Goal: Communication & Community: Participate in discussion

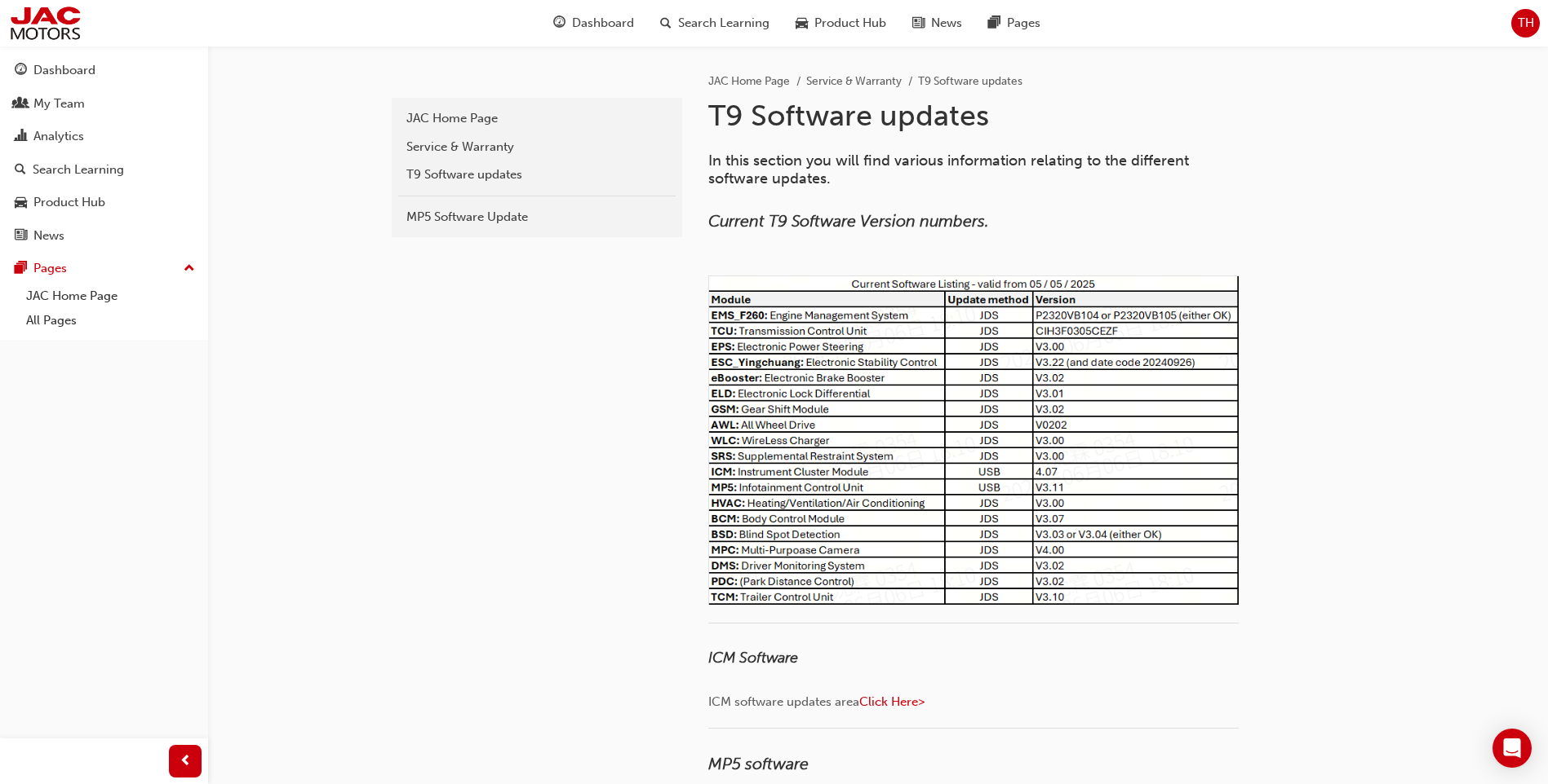
click at [1519, 750] on icon "Open Intercom Messenger" at bounding box center [1511, 748] width 19 height 21
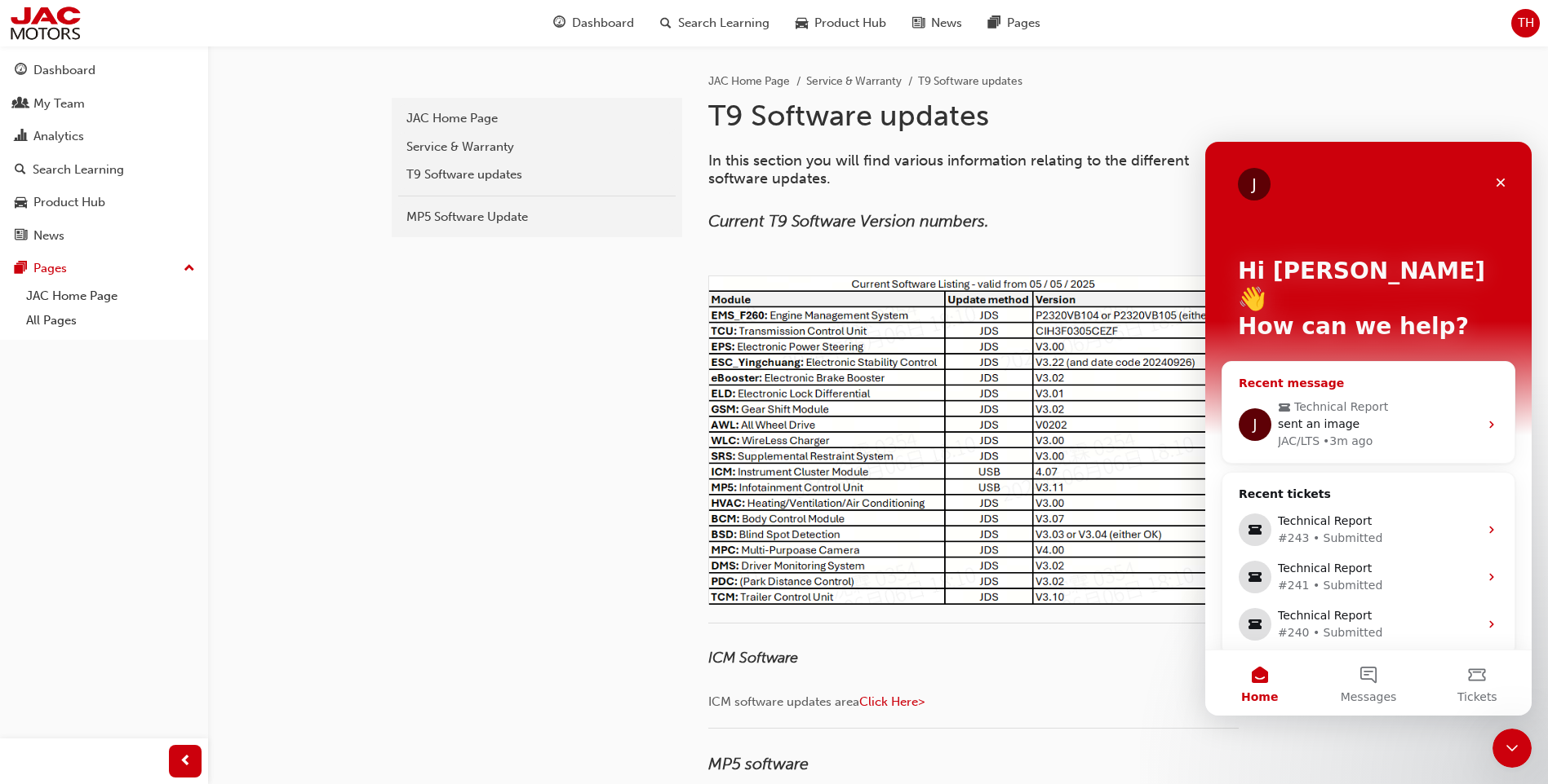
click at [1405, 416] on div "sent an image" at bounding box center [1378, 425] width 201 height 17
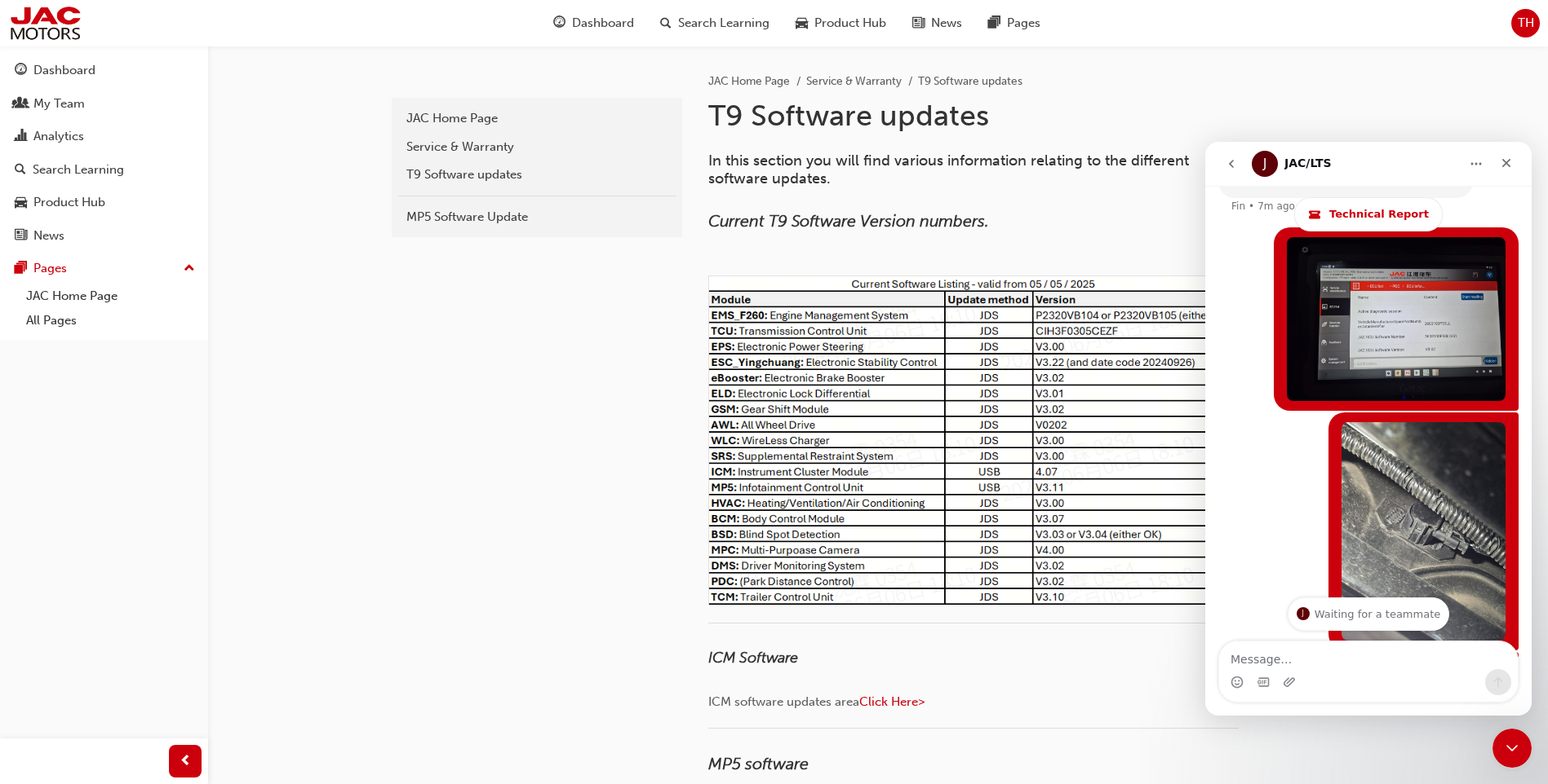
scroll to position [3049, 0]
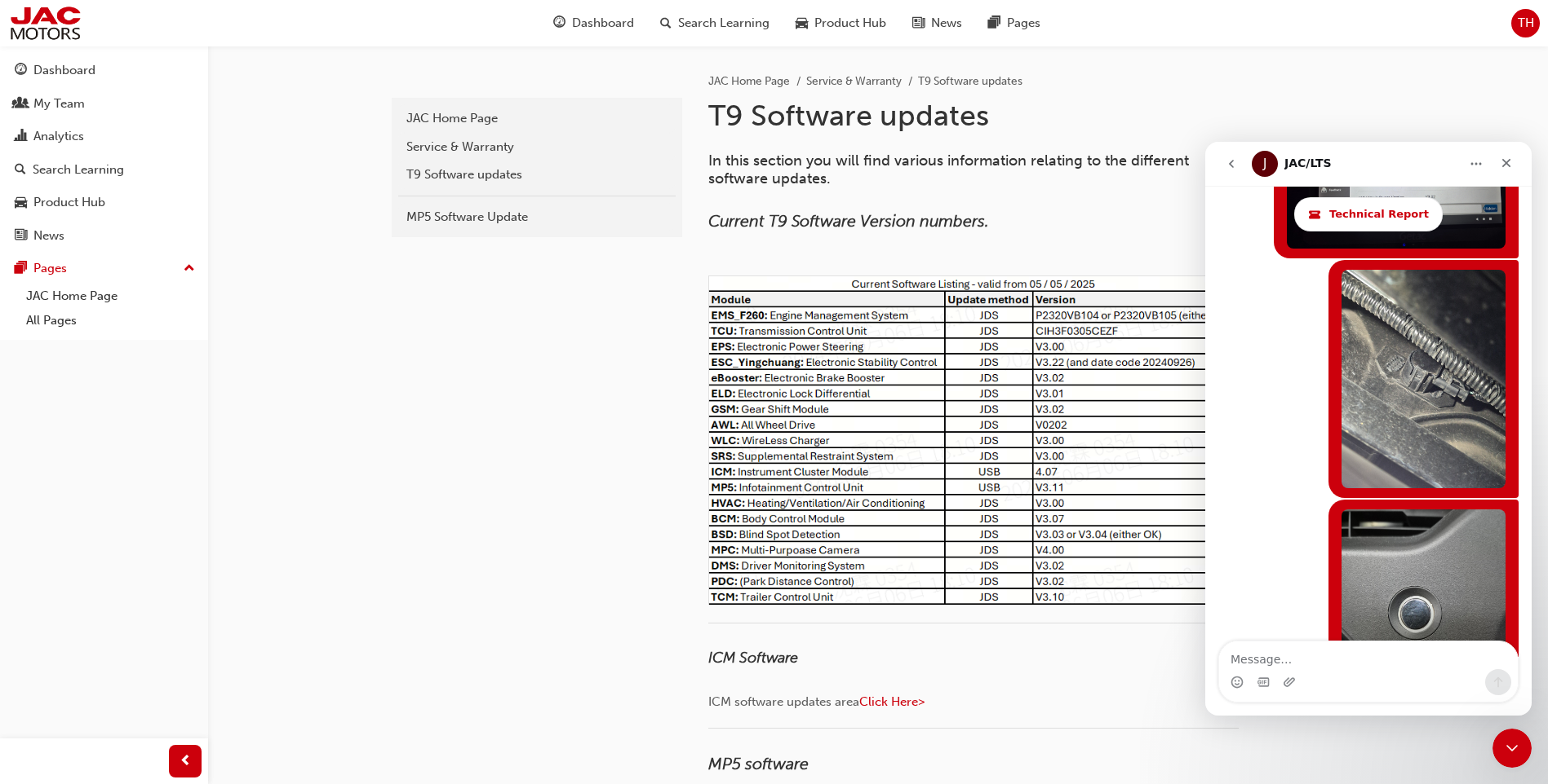
click at [1221, 164] on button "go back" at bounding box center [1231, 163] width 31 height 31
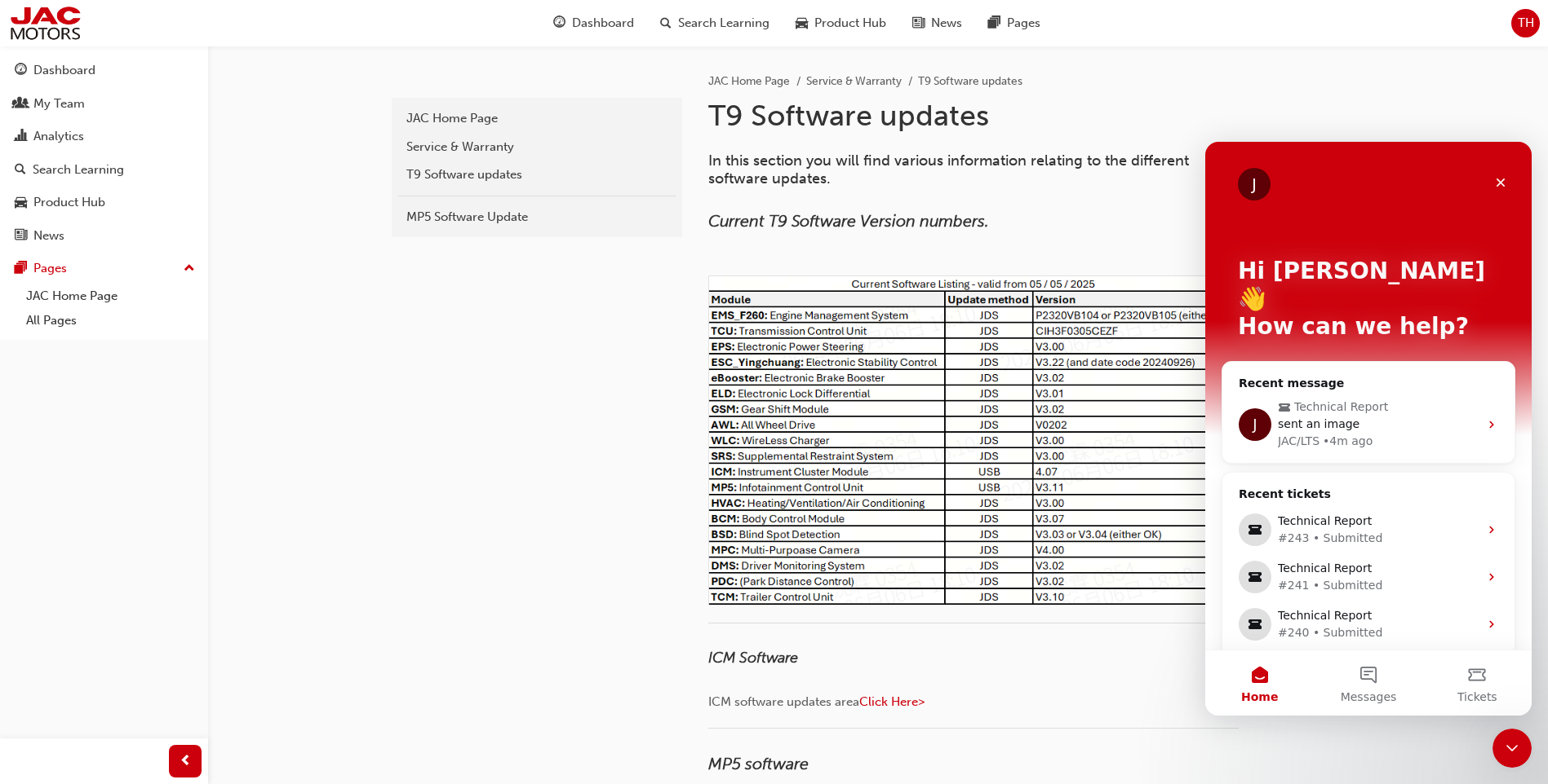
click at [1495, 192] on div "Close" at bounding box center [1500, 182] width 29 height 29
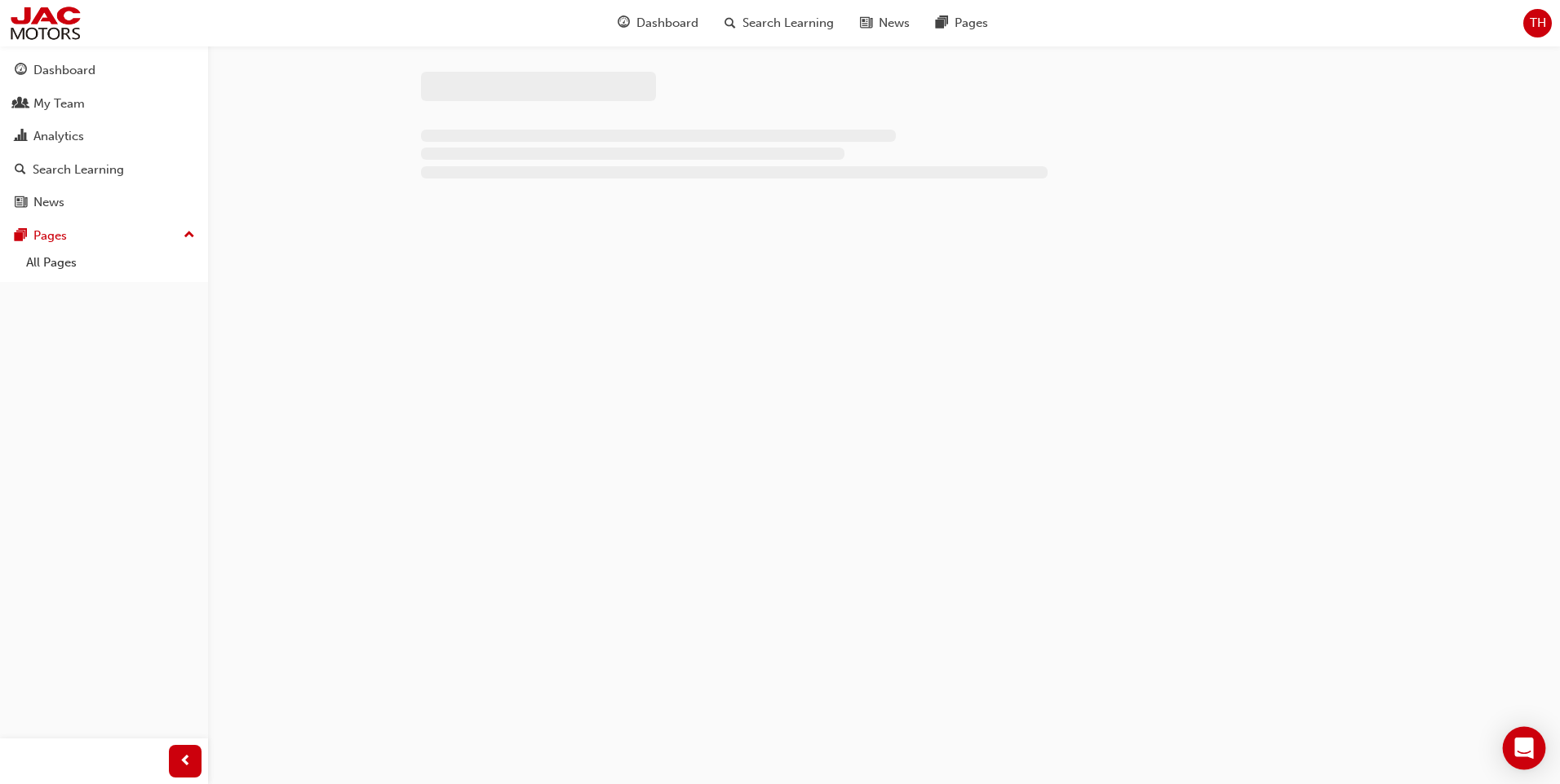
click at [1531, 763] on div "Open Intercom Messenger" at bounding box center [1524, 749] width 43 height 43
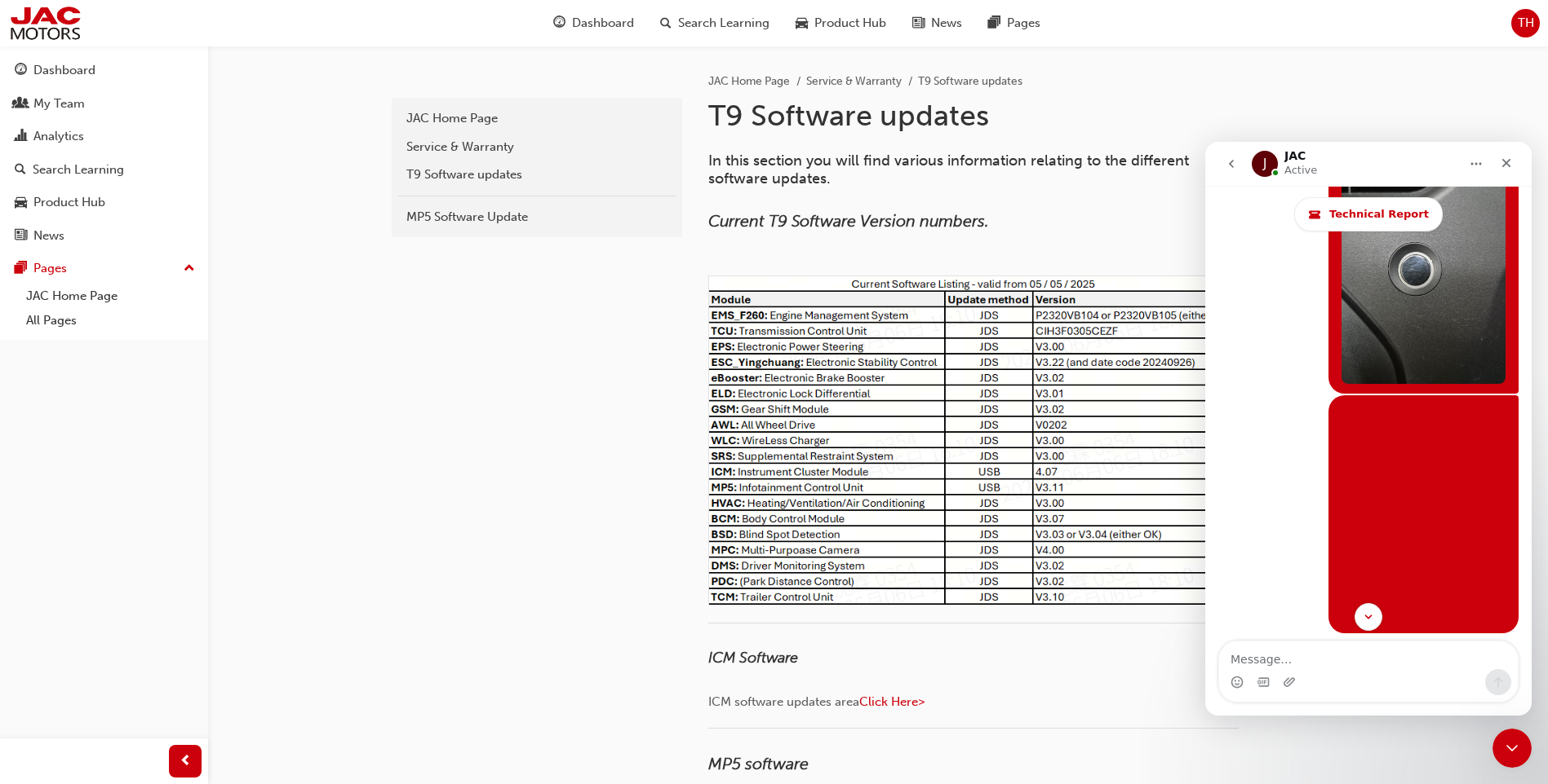
scroll to position [3293, 0]
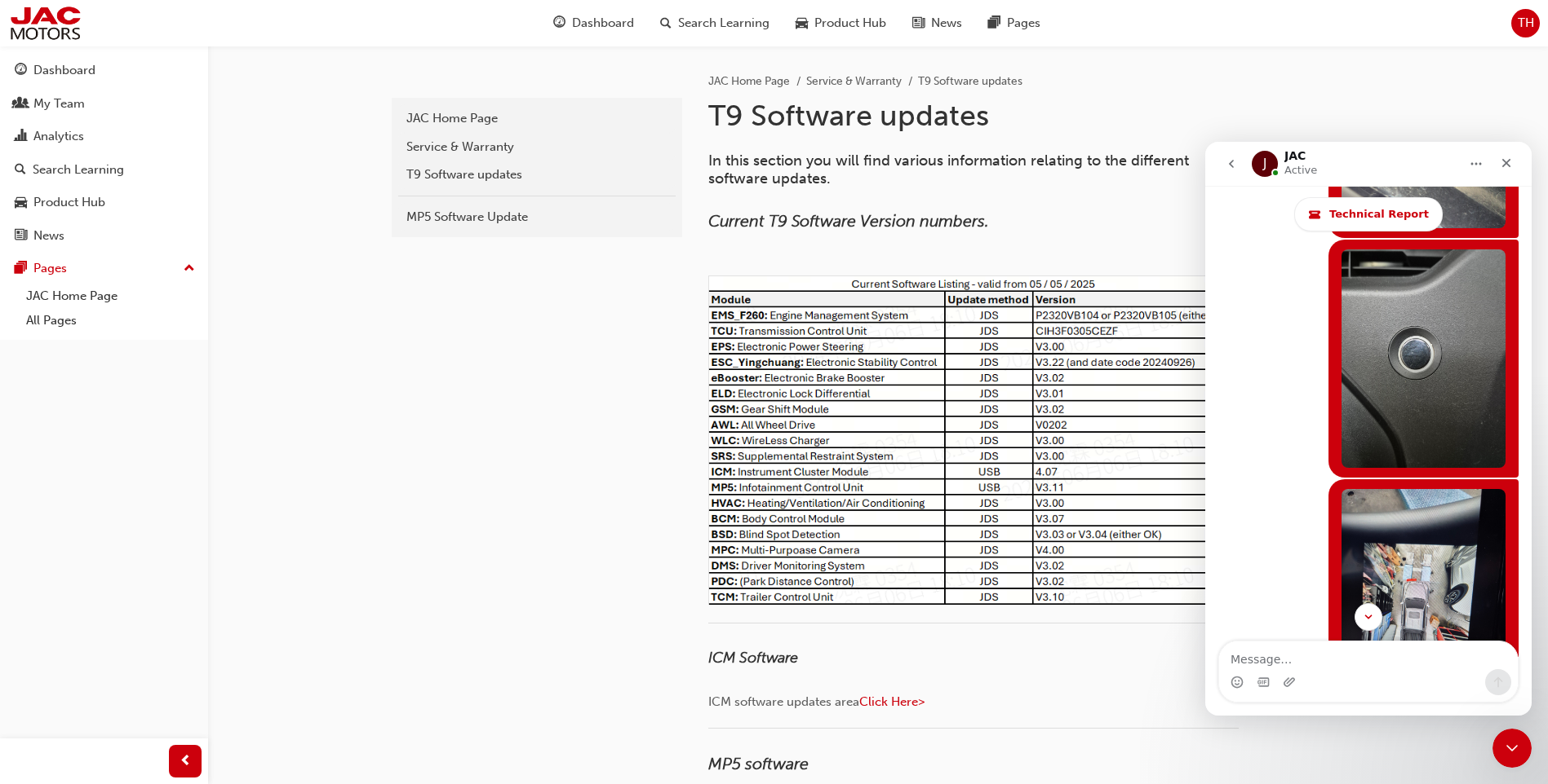
click at [1428, 490] on img "Tiernan says…" at bounding box center [1423, 599] width 164 height 219
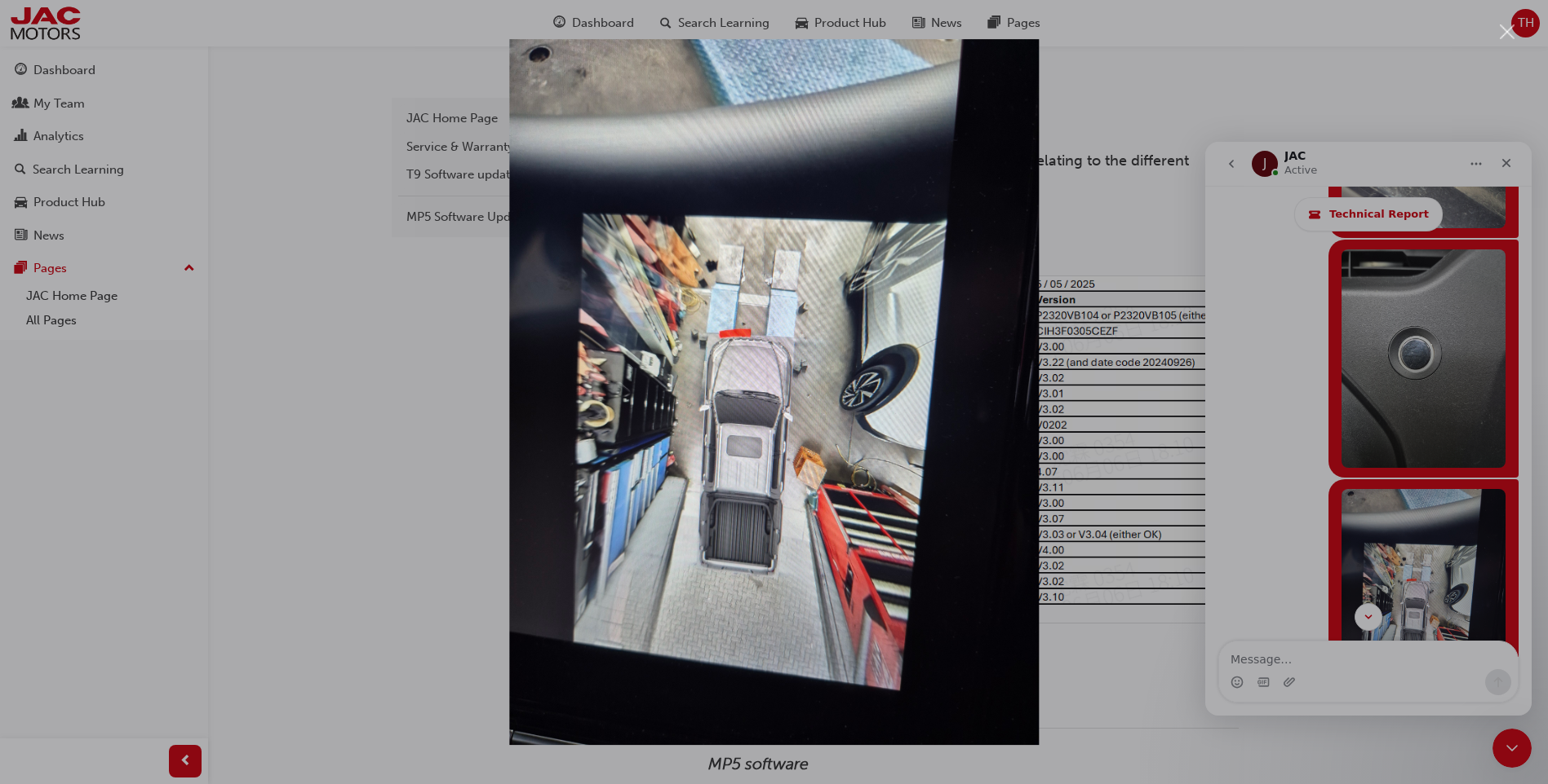
scroll to position [0, 0]
click at [1284, 316] on div "Intercom messenger" at bounding box center [774, 392] width 1548 height 784
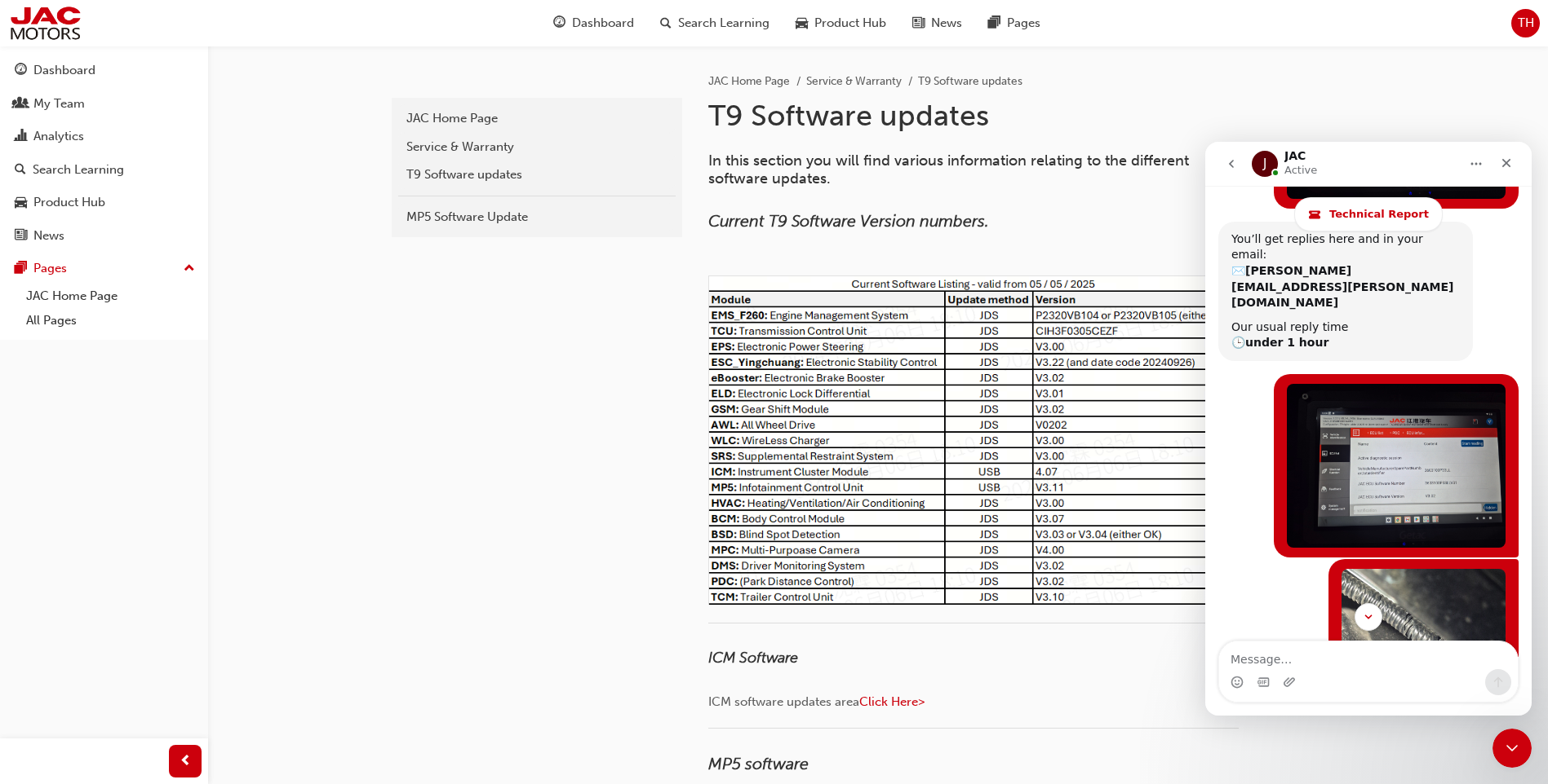
scroll to position [2722, 0]
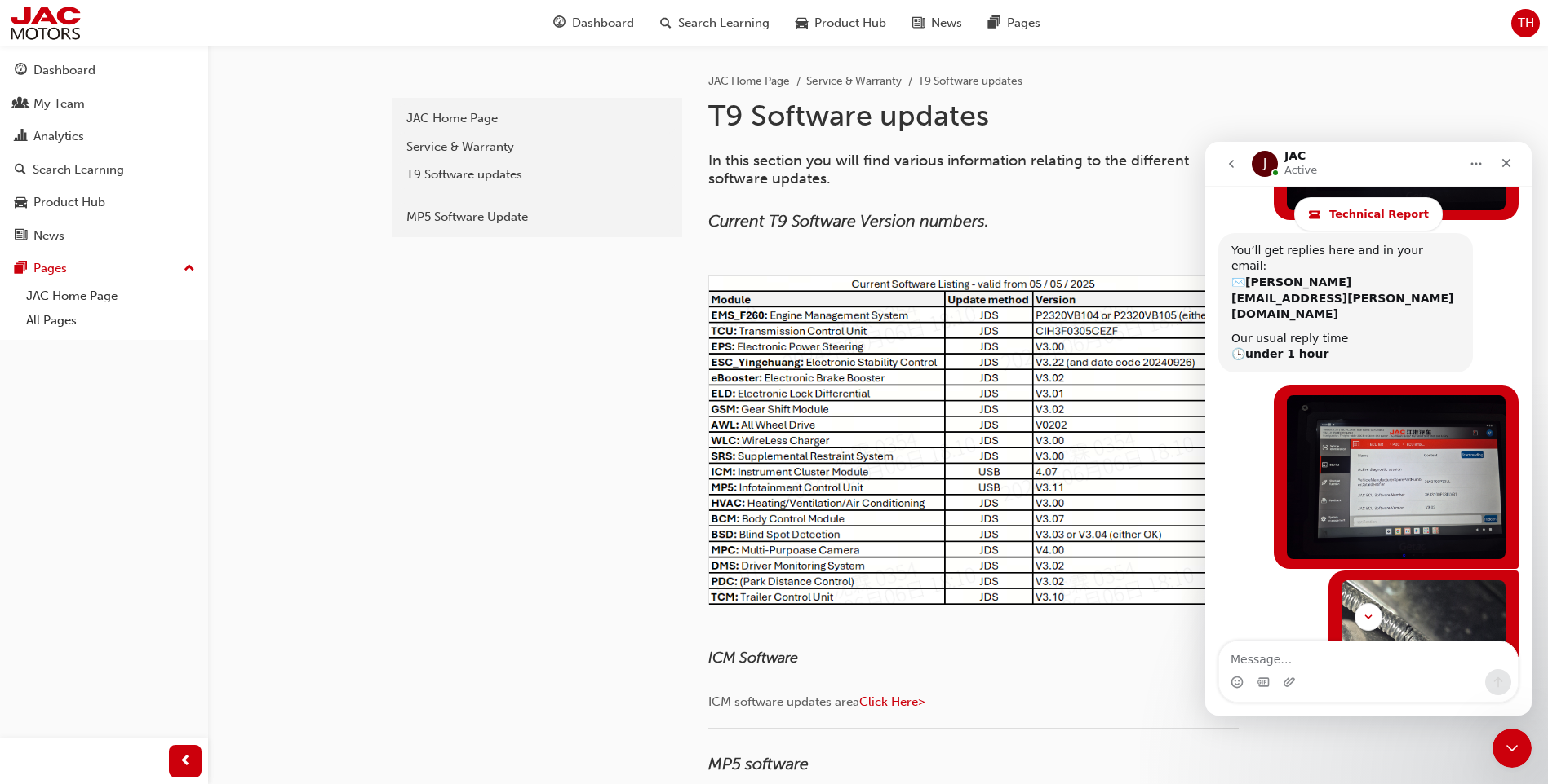
click at [1439, 580] on img "Tiernan says…" at bounding box center [1423, 690] width 164 height 219
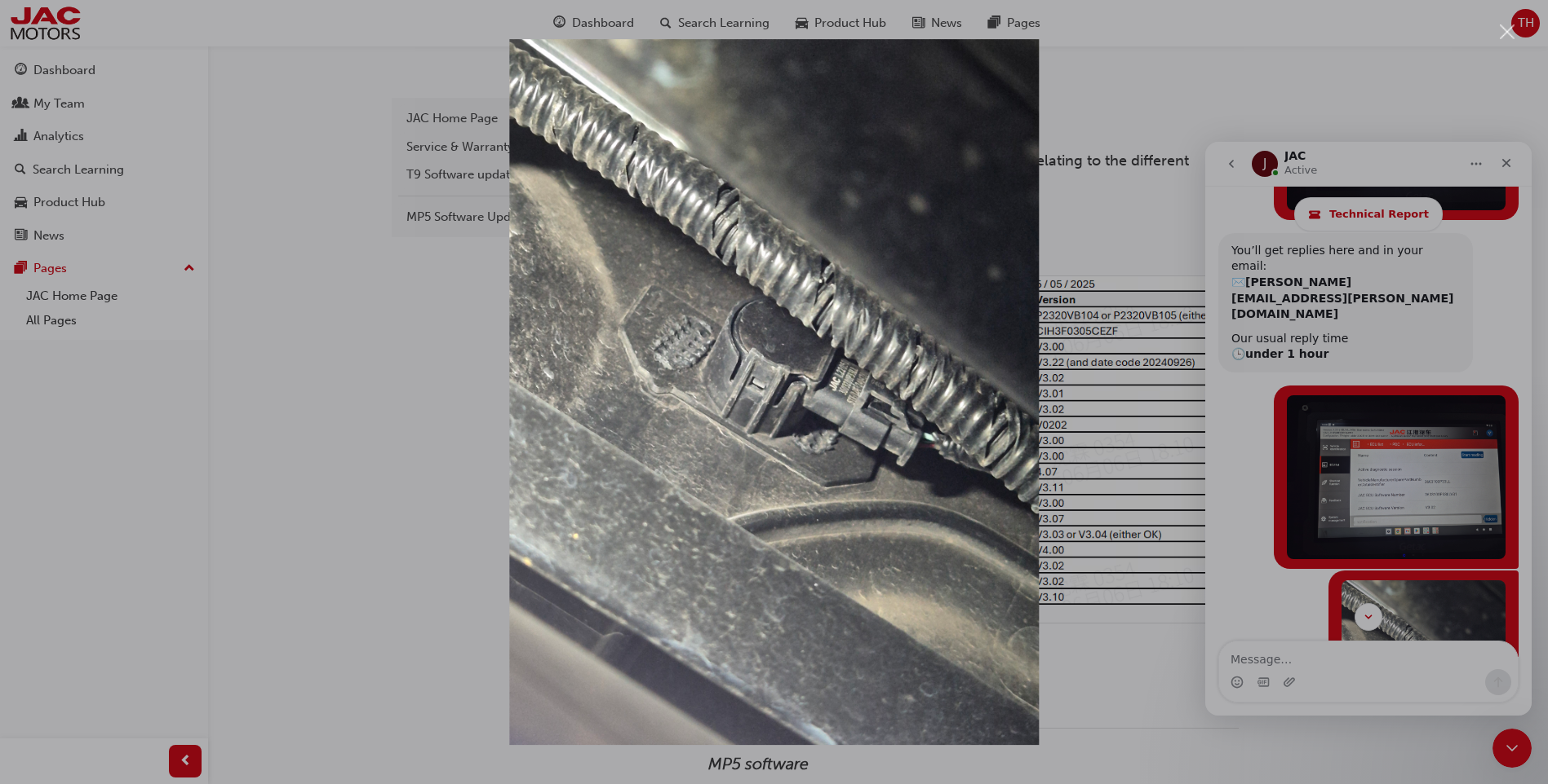
click at [1291, 75] on div "Intercom messenger" at bounding box center [774, 392] width 1548 height 784
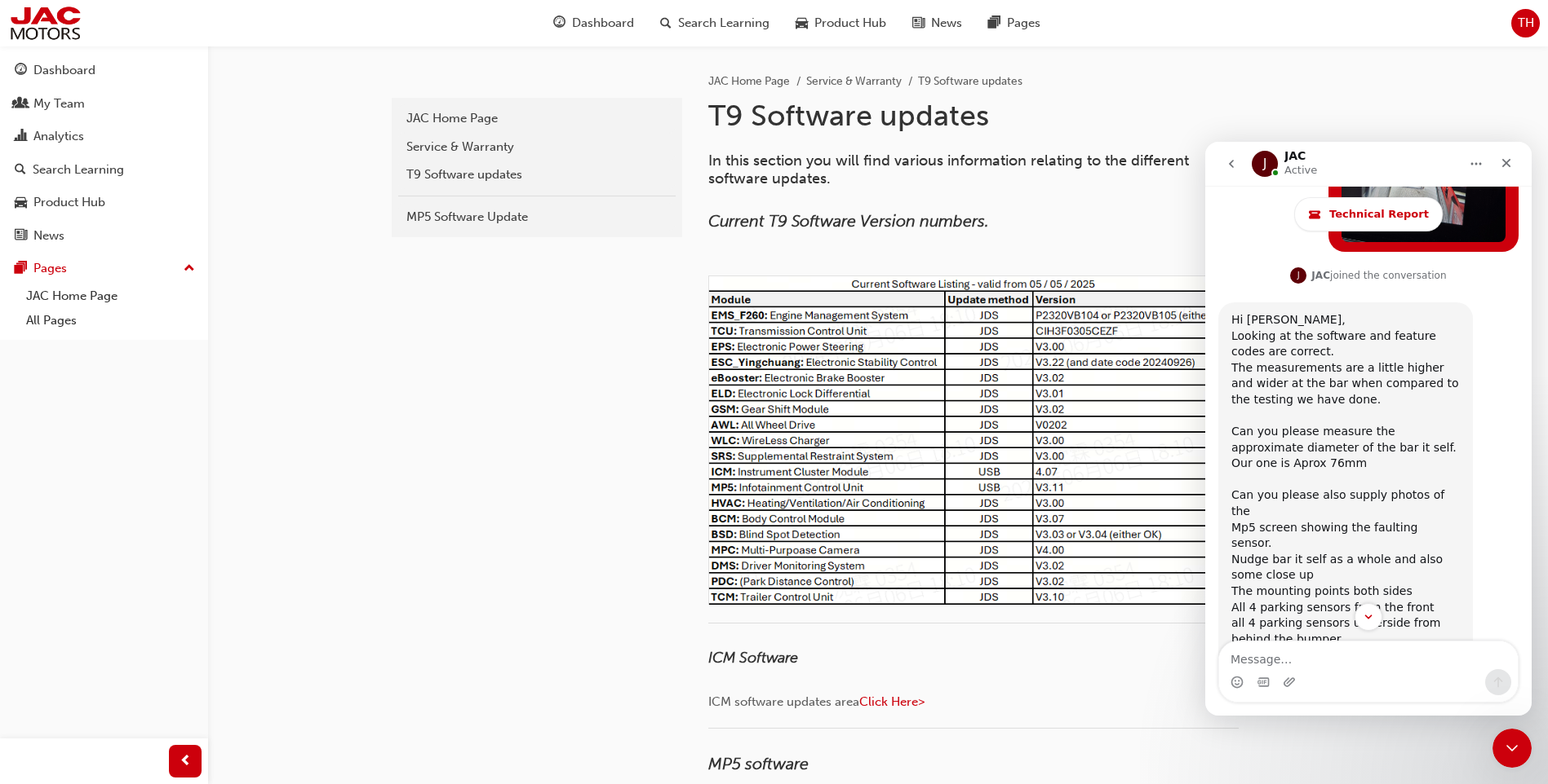
scroll to position [3782, 0]
